Goal: Find contact information: Find contact information

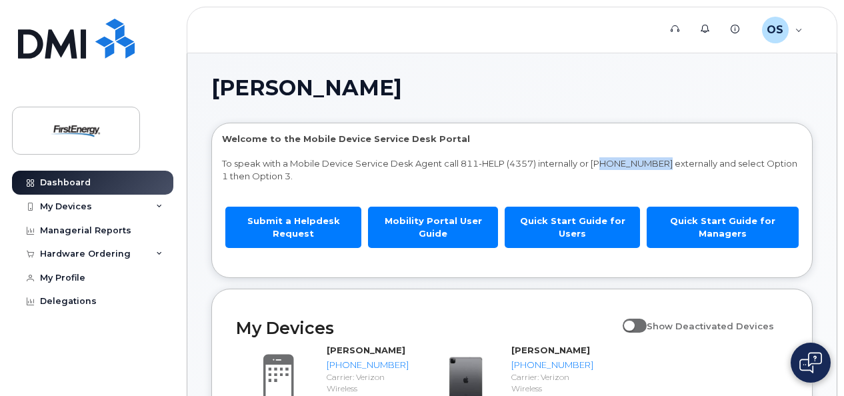
drag, startPoint x: 668, startPoint y: 161, endPoint x: 603, endPoint y: 162, distance: 64.7
click at [603, 162] on p "To speak with a Mobile Device Service Desk Agent call 811-HELP (4357) internall…" at bounding box center [512, 169] width 580 height 25
drag, startPoint x: 603, startPoint y: 162, endPoint x: 601, endPoint y: 173, distance: 11.5
click at [601, 173] on p "To speak with a Mobile Device Service Desk Agent call 811-HELP (4357) internall…" at bounding box center [512, 169] width 580 height 25
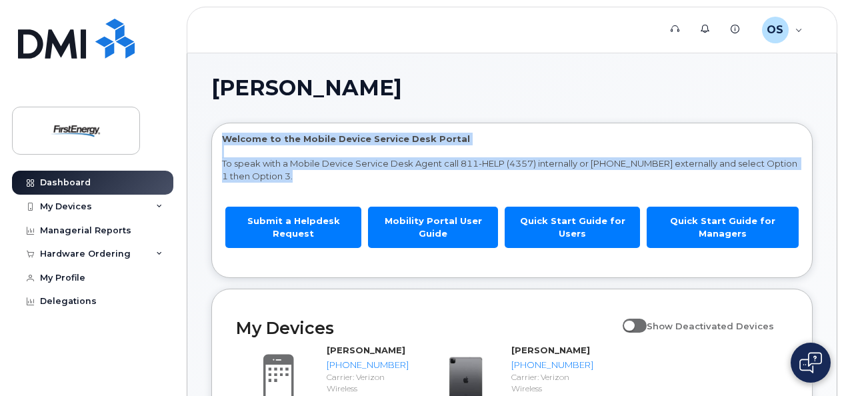
drag, startPoint x: 299, startPoint y: 179, endPoint x: 212, endPoint y: 139, distance: 95.2
click at [212, 139] on div "Welcome to the Mobile Device Service Desk Portal To speak with a Mobile Device …" at bounding box center [512, 200] width 600 height 154
drag, startPoint x: 212, startPoint y: 139, endPoint x: 264, endPoint y: 140, distance: 52.0
click at [264, 140] on p "Welcome to the Mobile Device Service Desk Portal" at bounding box center [512, 139] width 580 height 13
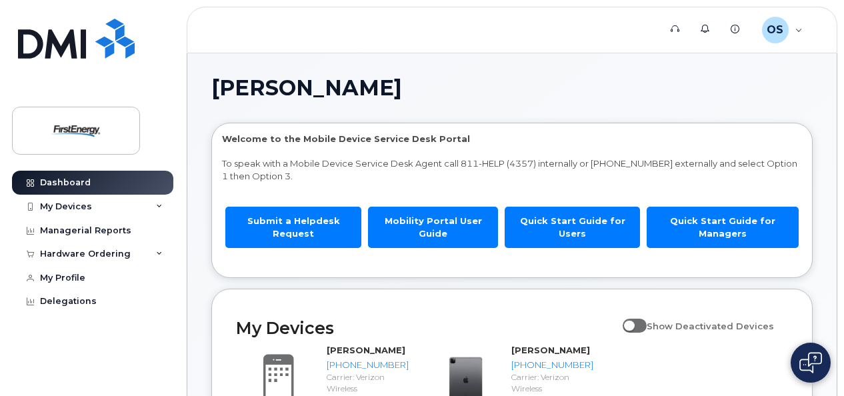
click at [443, 90] on h1 "[PERSON_NAME]" at bounding box center [508, 87] width 595 height 21
drag, startPoint x: 433, startPoint y: 89, endPoint x: 217, endPoint y: 57, distance: 218.4
drag, startPoint x: 217, startPoint y: 57, endPoint x: 433, endPoint y: 85, distance: 217.8
click at [433, 85] on h1 "[PERSON_NAME]" at bounding box center [508, 87] width 595 height 21
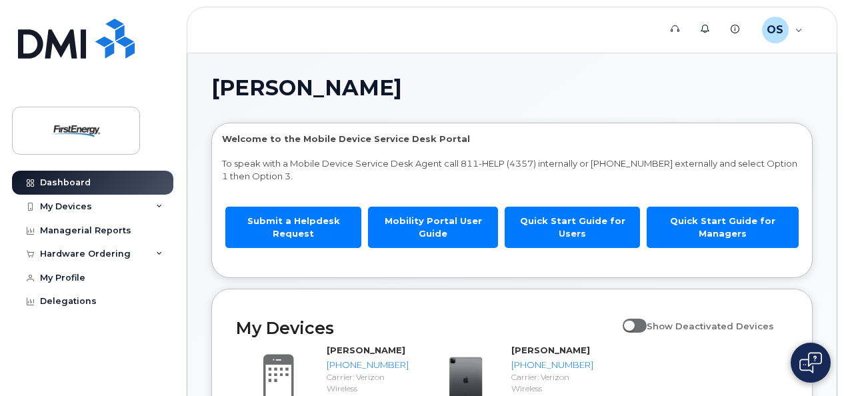
click at [433, 85] on h1 "[PERSON_NAME]" at bounding box center [508, 87] width 595 height 21
